Goal: Information Seeking & Learning: Learn about a topic

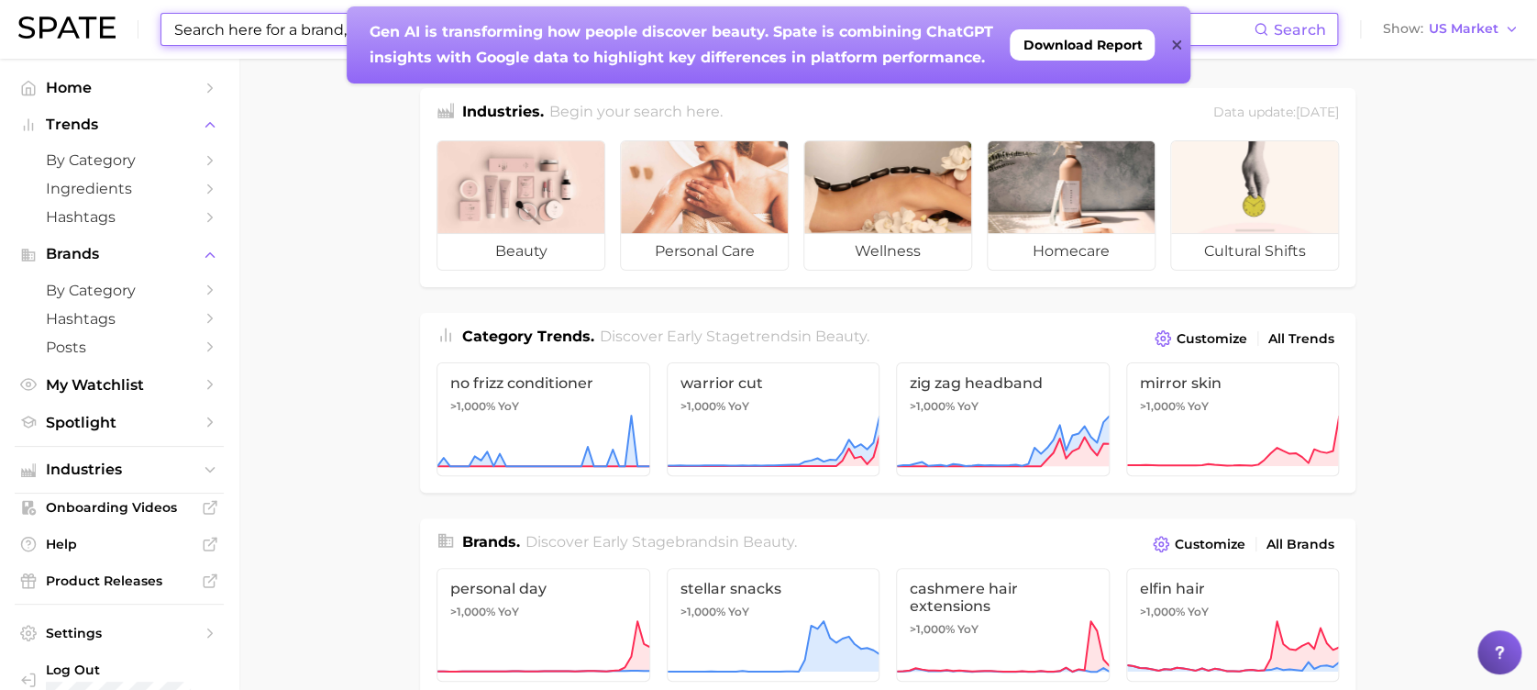
click at [313, 30] on input at bounding box center [712, 29] width 1081 height 31
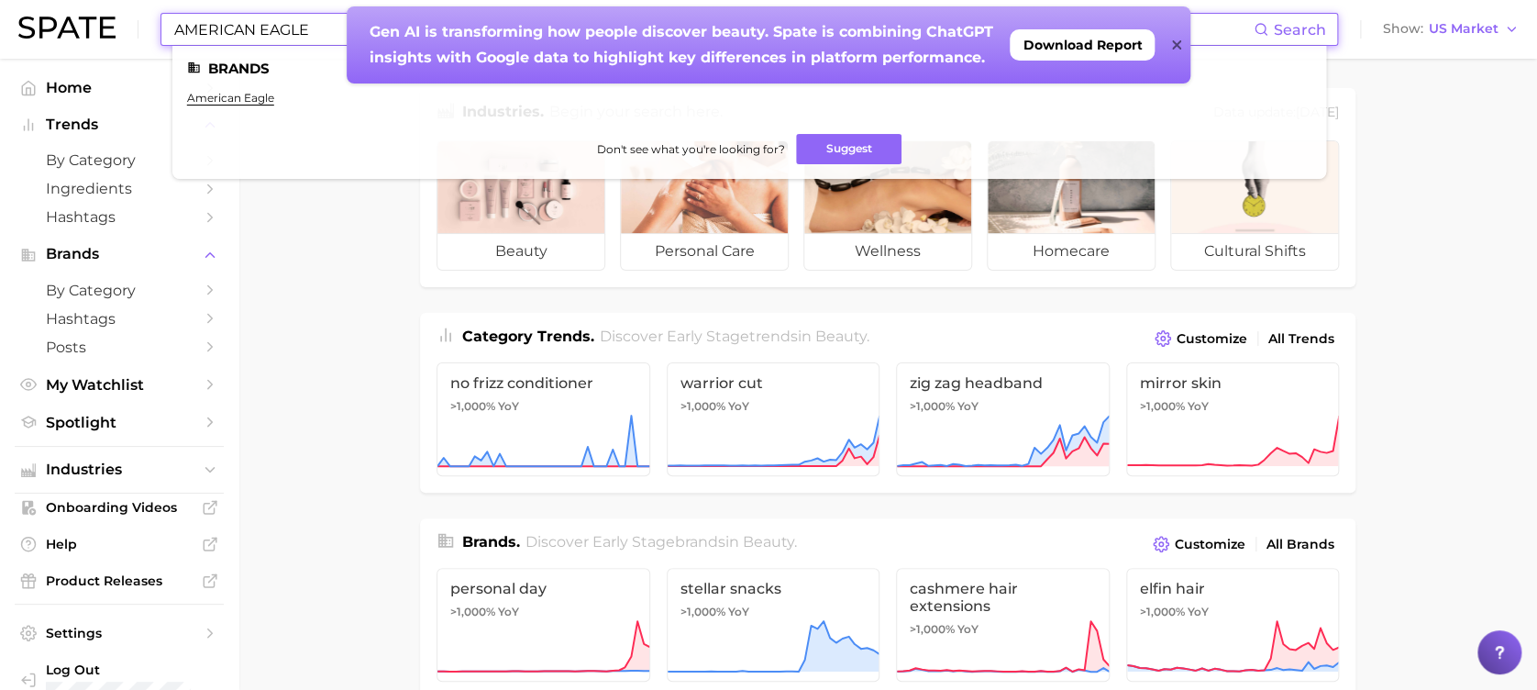
type input "AMERICAN EAGLE"
click at [1181, 39] on div "Gen AI is transforming how people discover beauty. Spate is combining ChatGPT i…" at bounding box center [769, 44] width 844 height 77
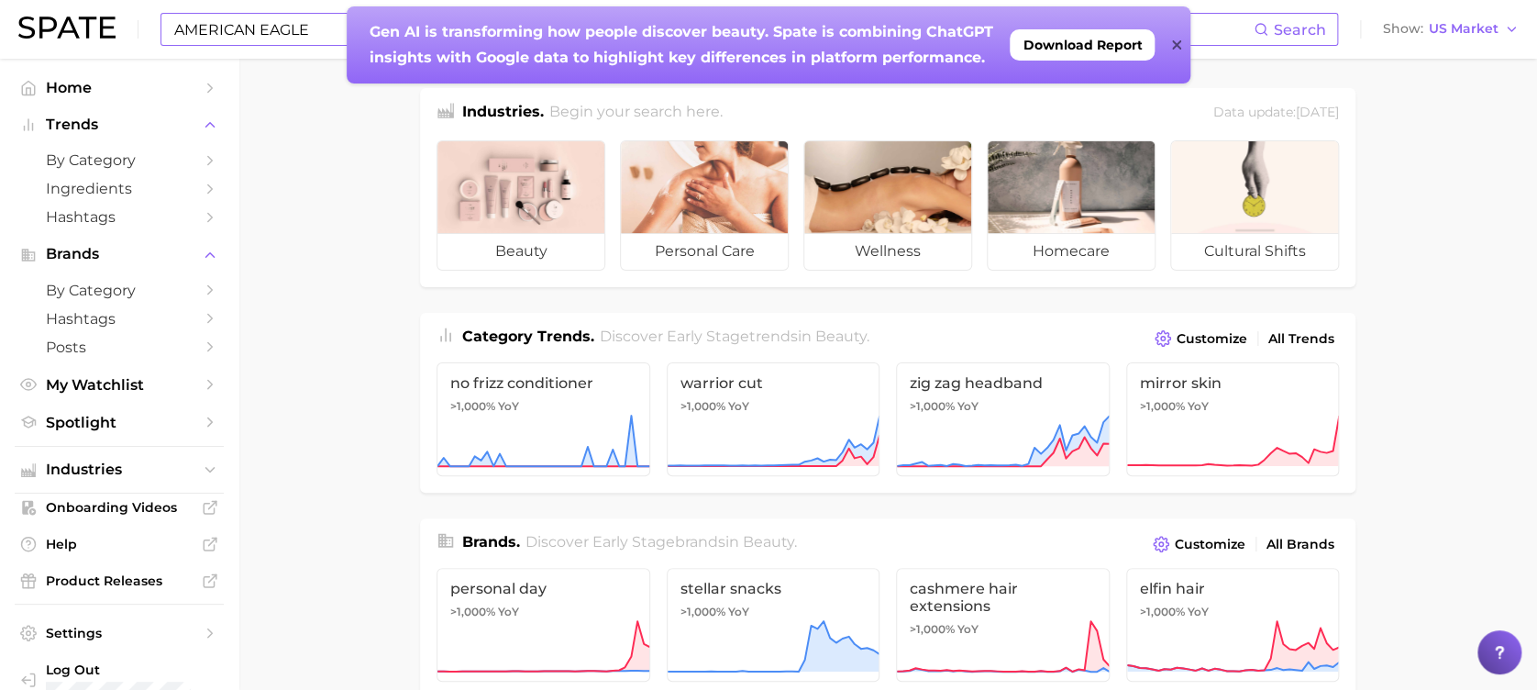
click at [252, 20] on input "AMERICAN EAGLE" at bounding box center [712, 29] width 1081 height 31
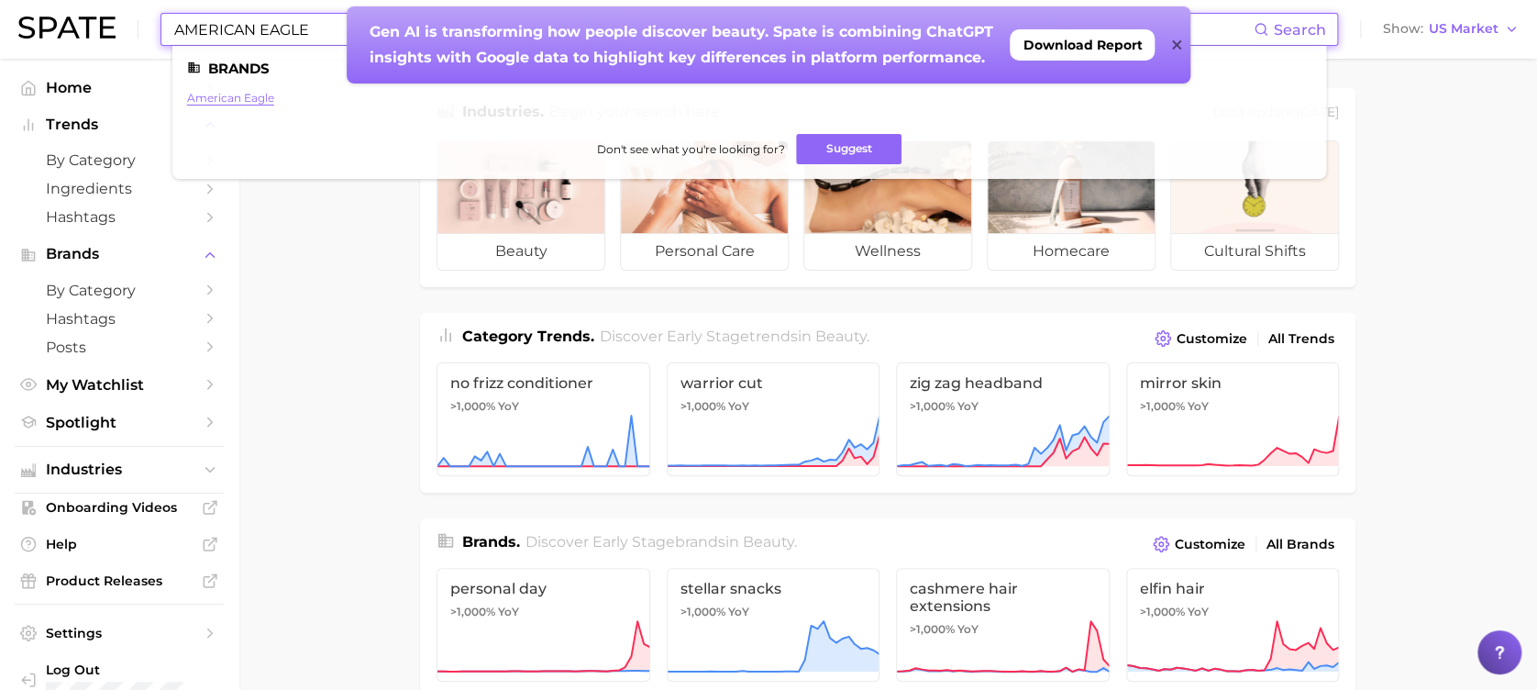
click at [240, 99] on link "american eagle" at bounding box center [230, 98] width 87 height 14
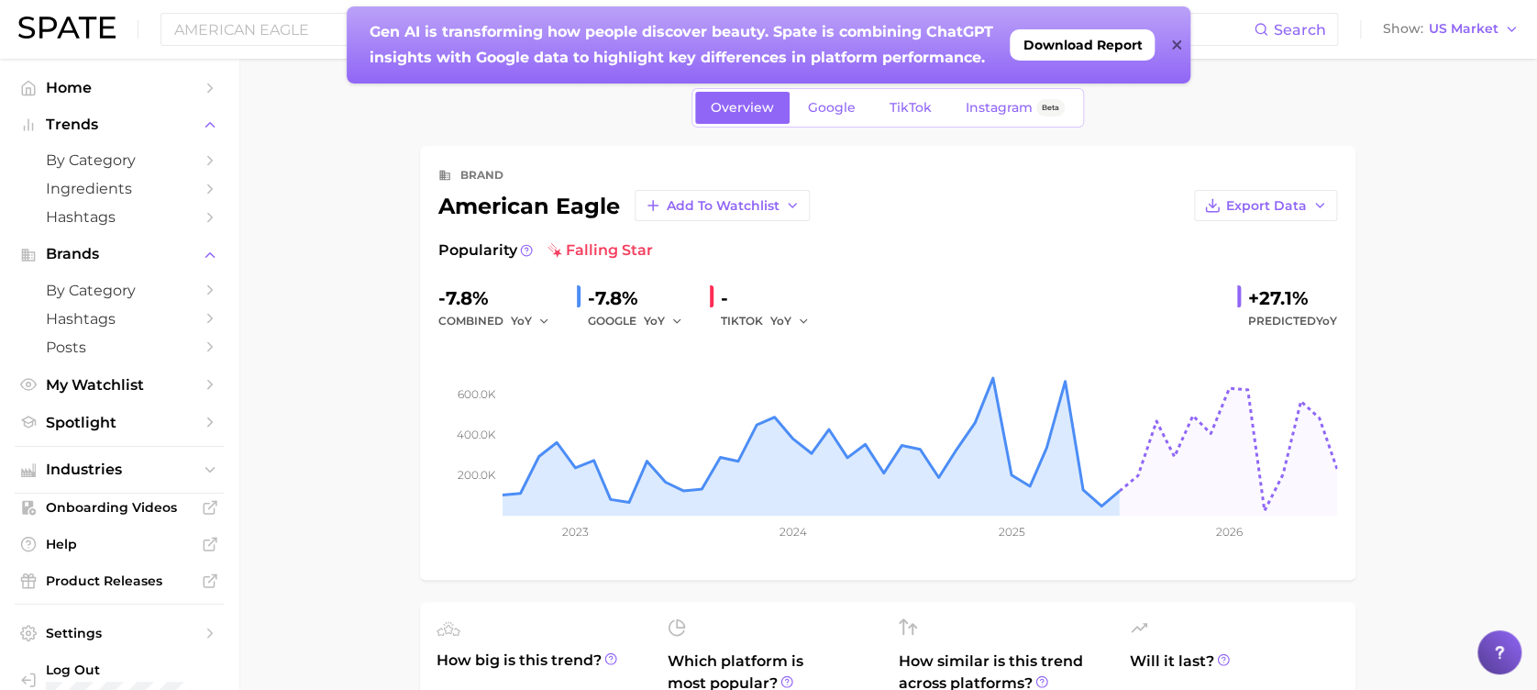
click at [1172, 44] on icon at bounding box center [1176, 45] width 9 height 15
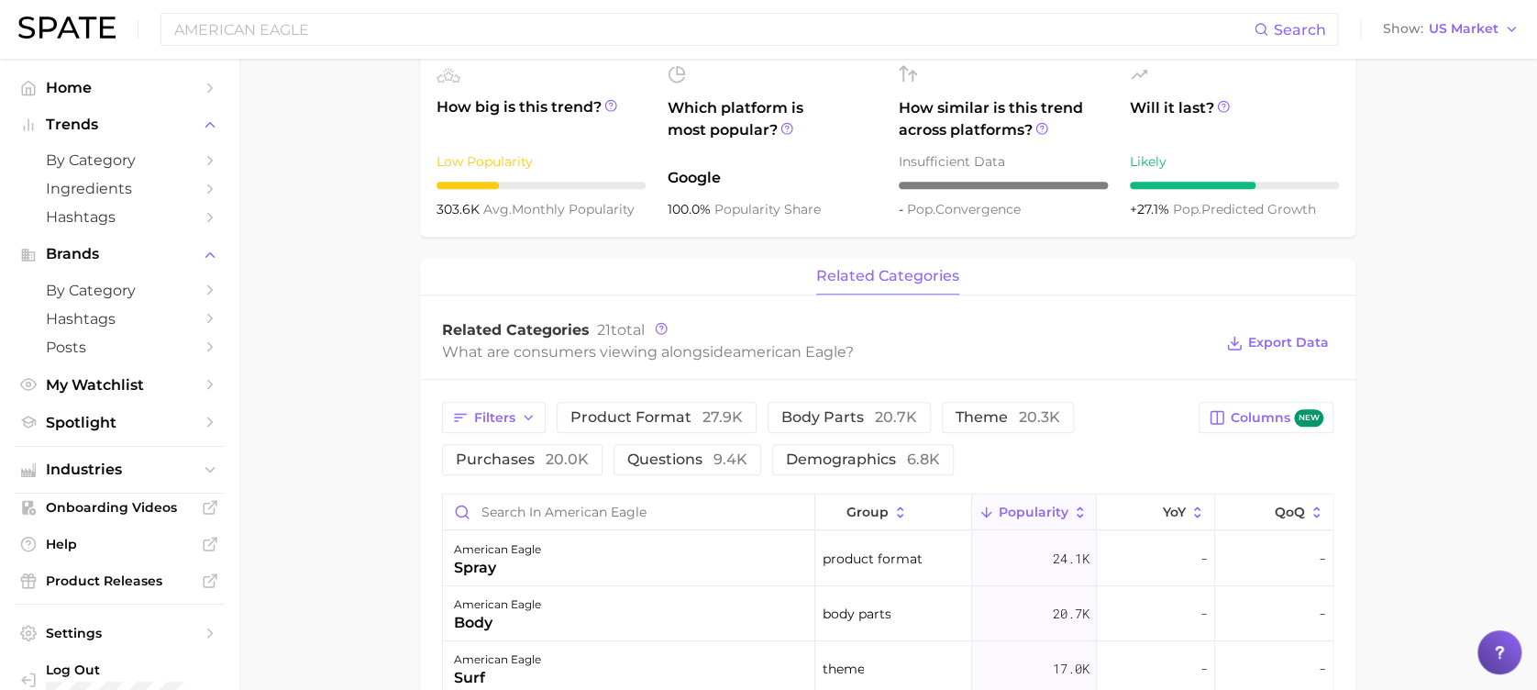
scroll to position [548, 0]
